Goal: Task Accomplishment & Management: Manage account settings

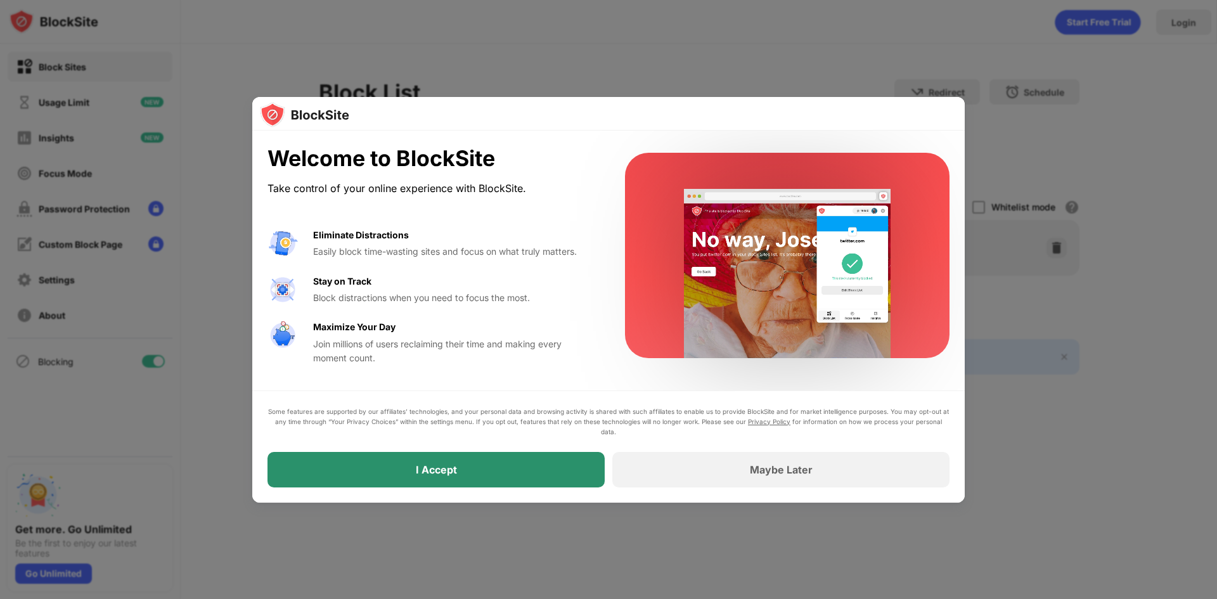
click at [486, 457] on div "I Accept" at bounding box center [435, 469] width 337 height 35
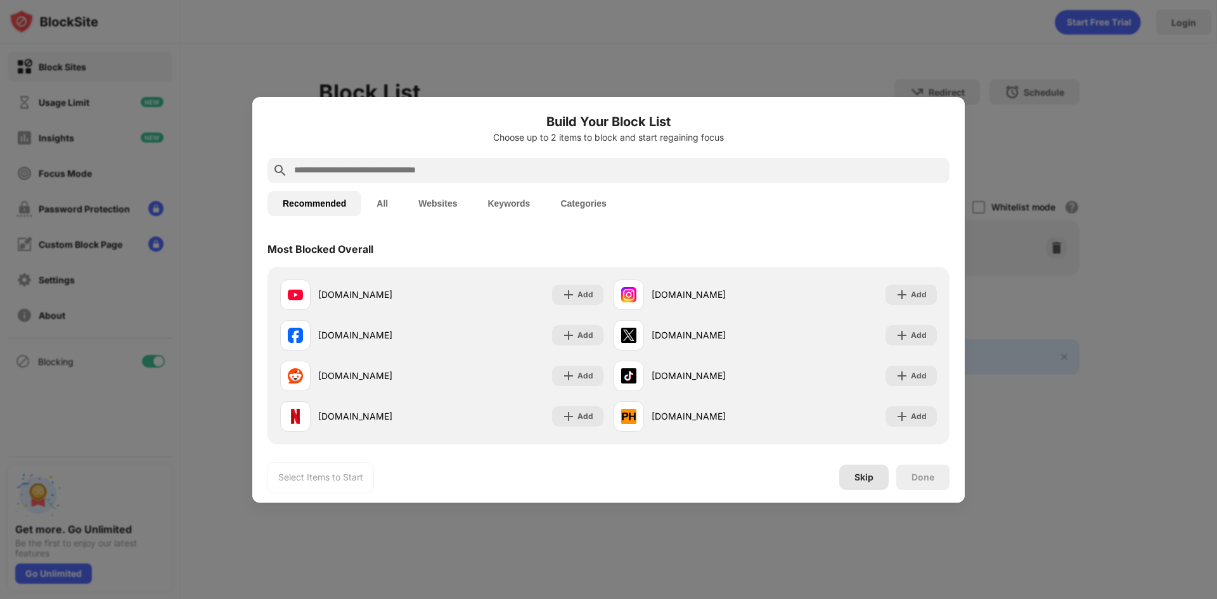
click at [864, 478] on div "Skip" at bounding box center [863, 477] width 19 height 10
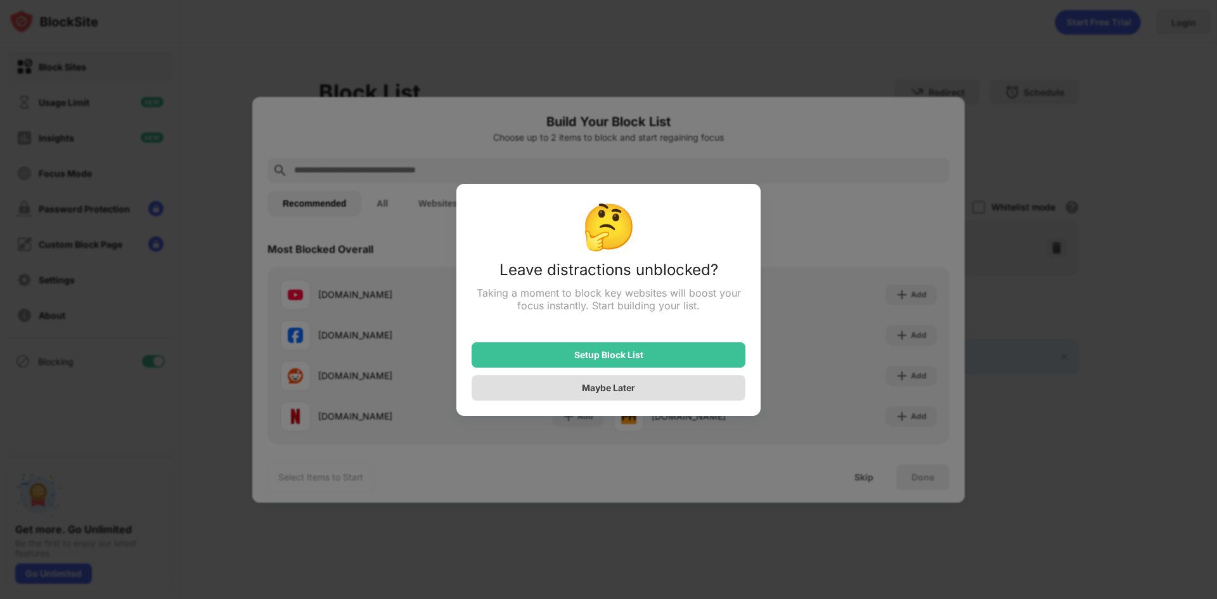
click at [661, 385] on div "Maybe Later" at bounding box center [609, 387] width 274 height 25
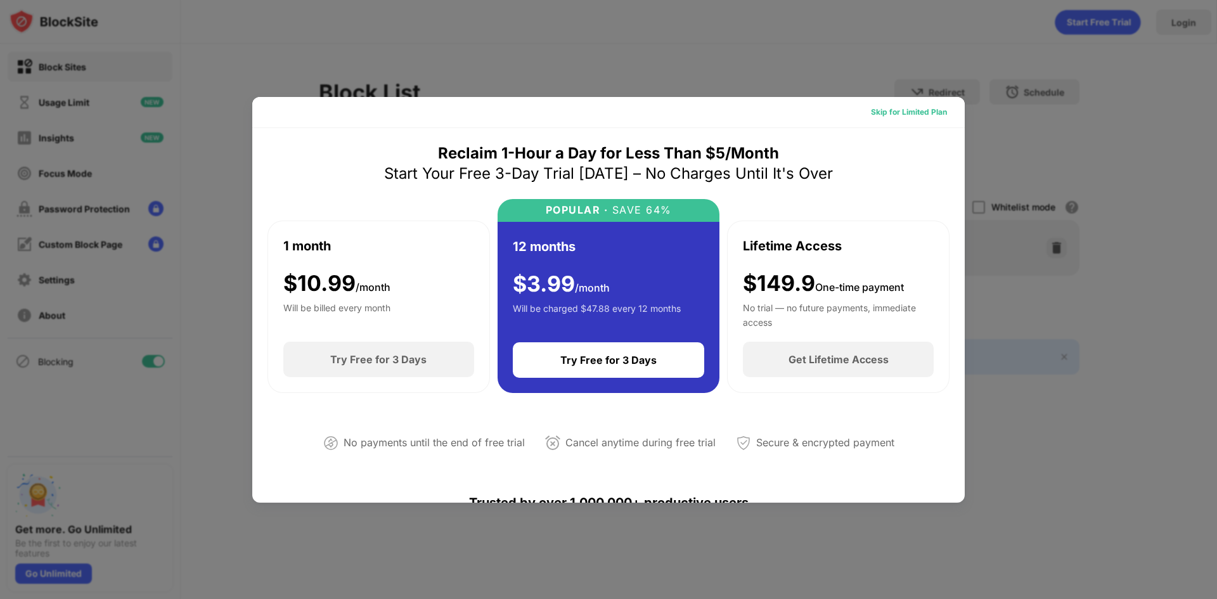
click at [902, 116] on div "Skip for Limited Plan" at bounding box center [909, 112] width 76 height 13
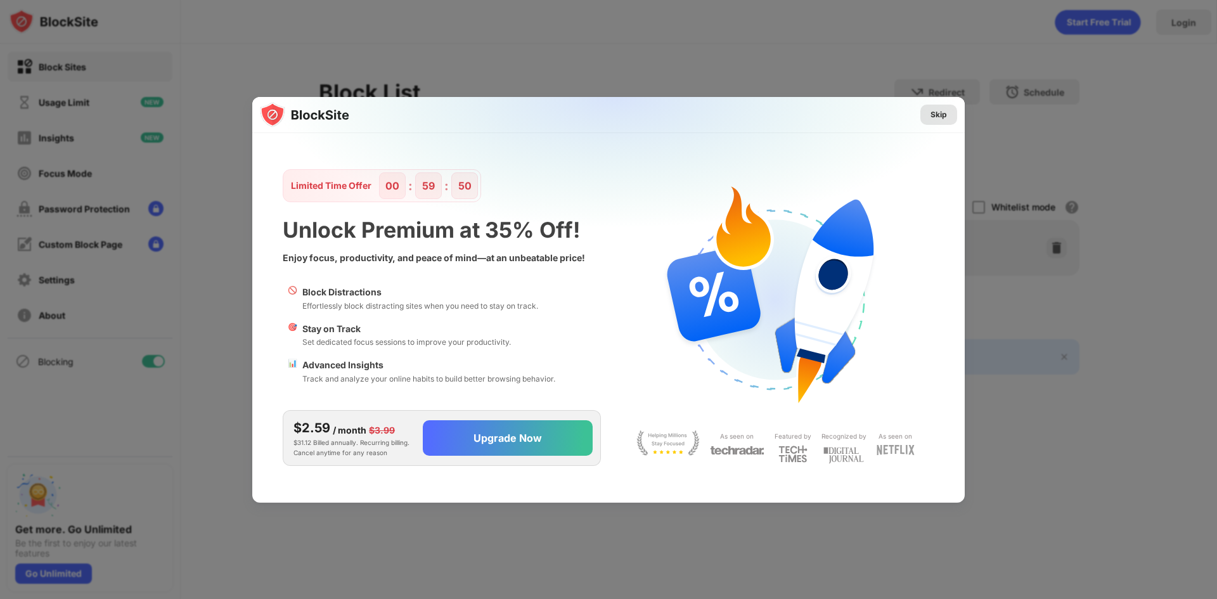
click at [928, 113] on div "Skip" at bounding box center [938, 115] width 37 height 20
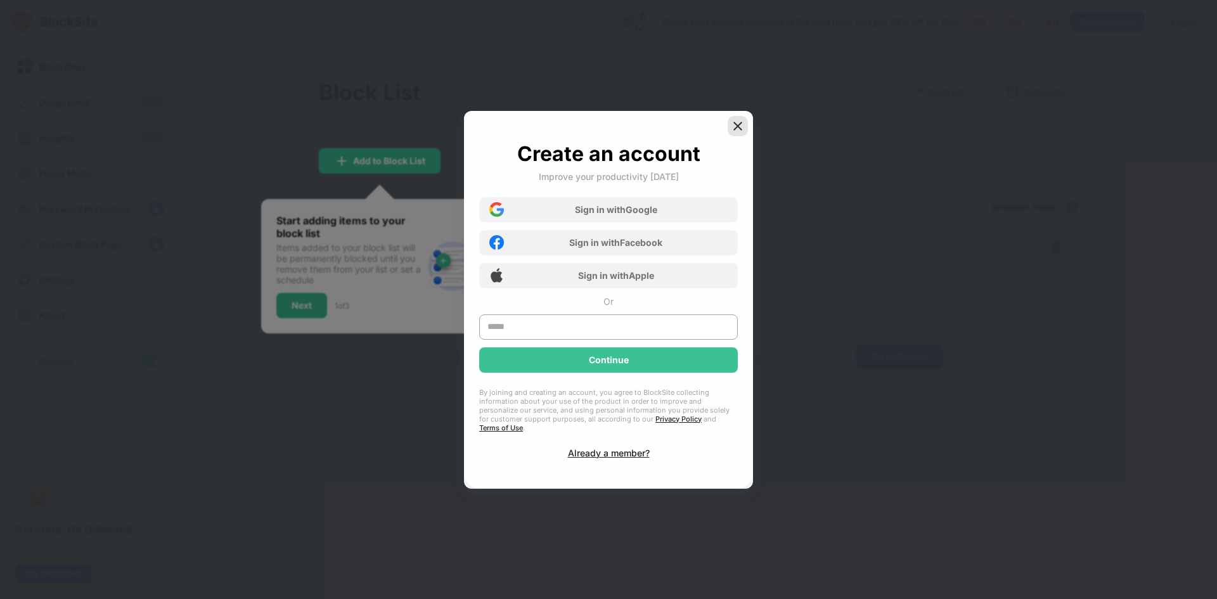
click at [743, 131] on img at bounding box center [737, 126] width 13 height 13
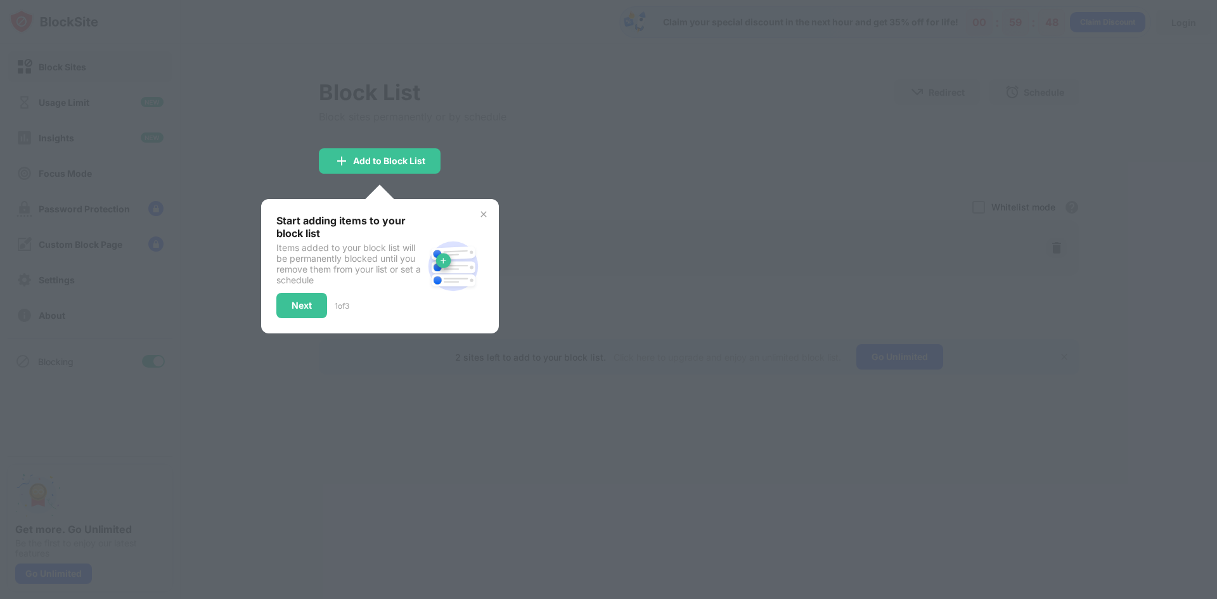
click at [461, 155] on div at bounding box center [608, 299] width 1217 height 599
click at [482, 219] on div "Start adding items to your block list Items added to your block list will be pe…" at bounding box center [380, 266] width 238 height 134
click at [483, 217] on img at bounding box center [483, 214] width 10 height 10
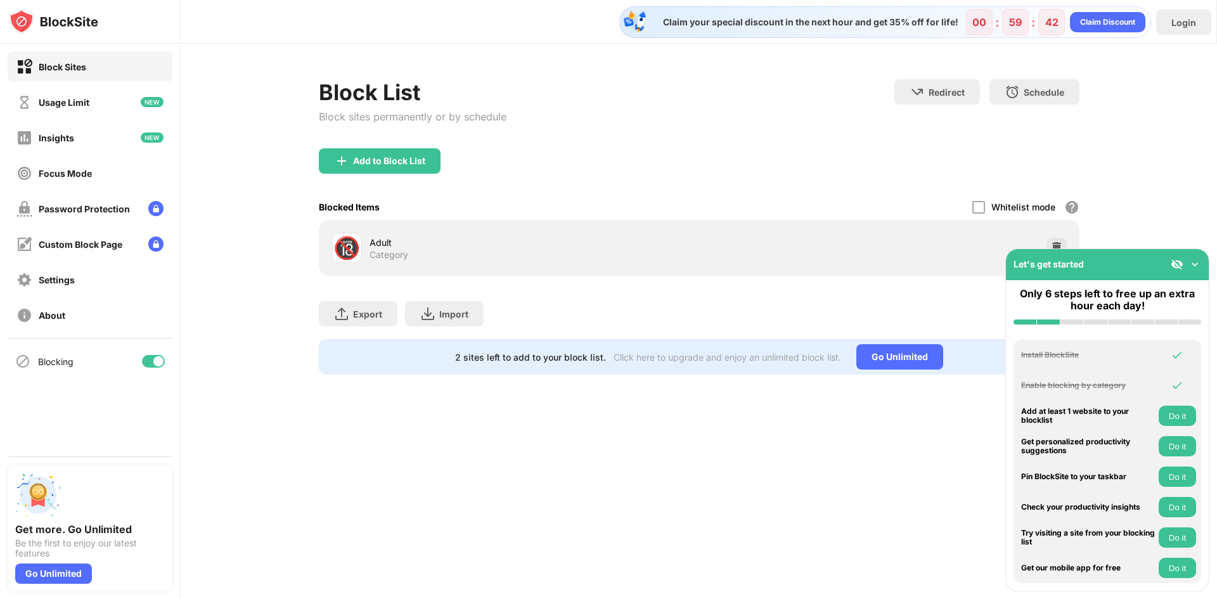
click at [1191, 264] on img at bounding box center [1194, 264] width 13 height 13
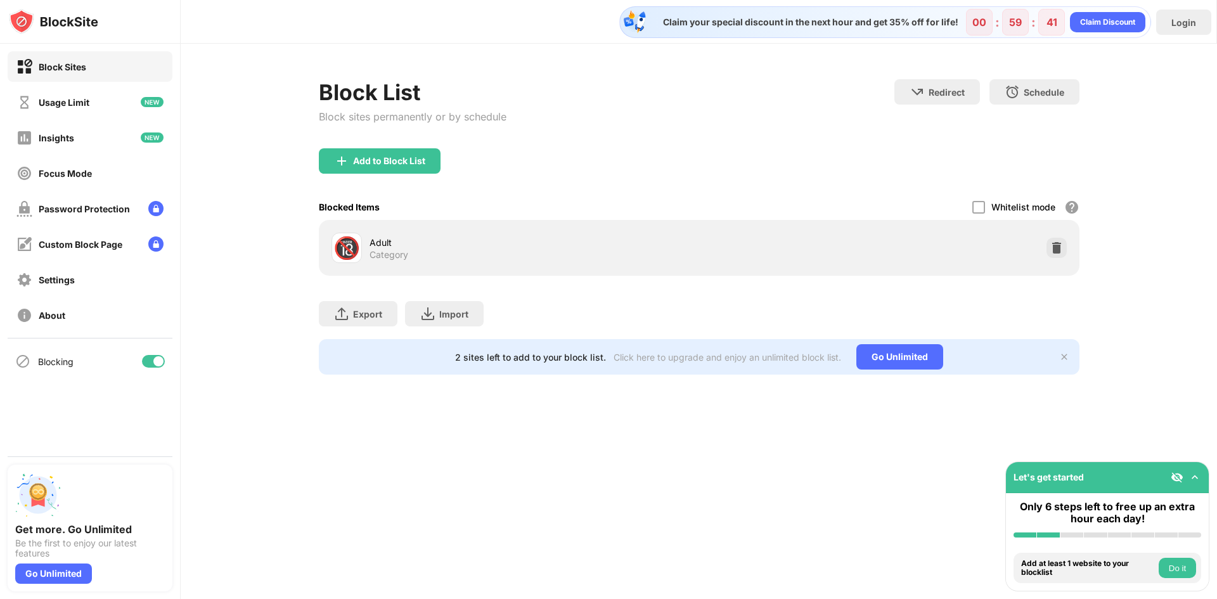
click at [961, 231] on div "🔞 Adult Category" at bounding box center [698, 248] width 745 height 41
click at [113, 283] on div "Settings" at bounding box center [90, 279] width 165 height 30
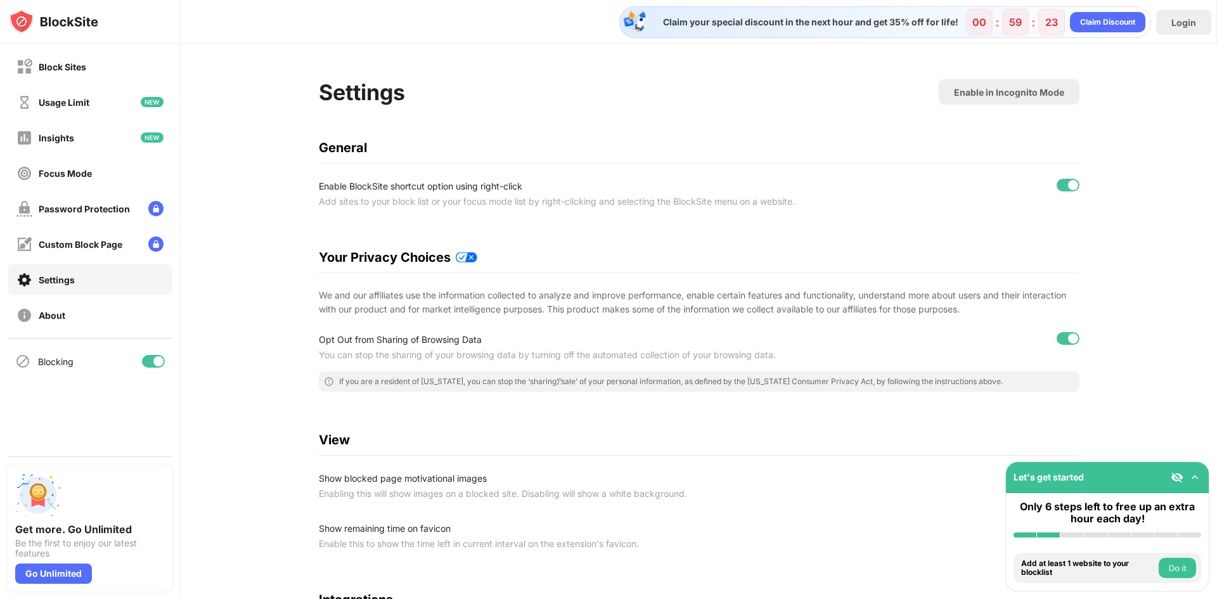
click at [227, 188] on div "Settings Enable in Incognito Mode General Enable BlockSite shortcut option usin…" at bounding box center [699, 407] width 1036 height 727
